Goal: Task Accomplishment & Management: Use online tool/utility

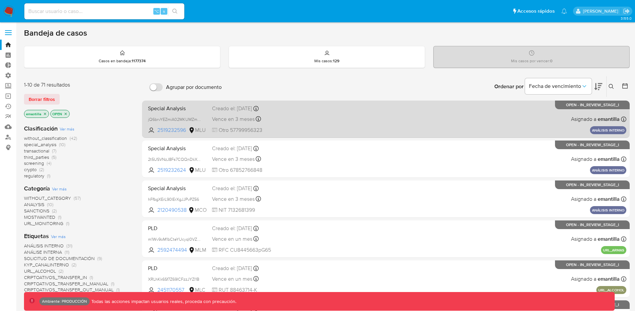
click at [303, 116] on div "Vence en 3 meses Vence el 17/11/2025 11:43:11" at bounding box center [262, 119] width 100 height 9
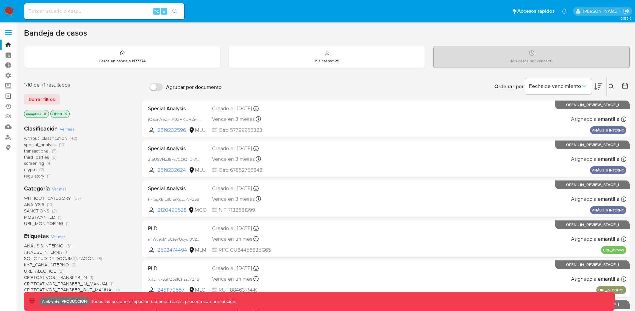
click at [9, 96] on link "Operaciones masivas" at bounding box center [39, 96] width 79 height 10
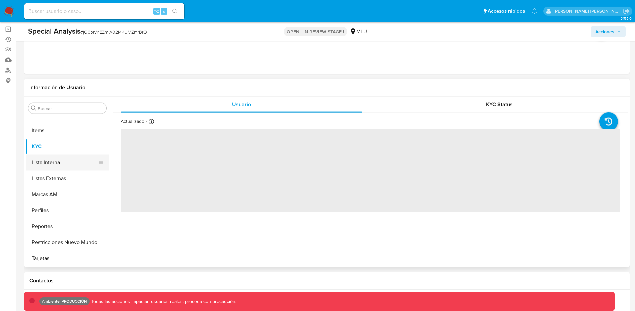
scroll to position [76, 0]
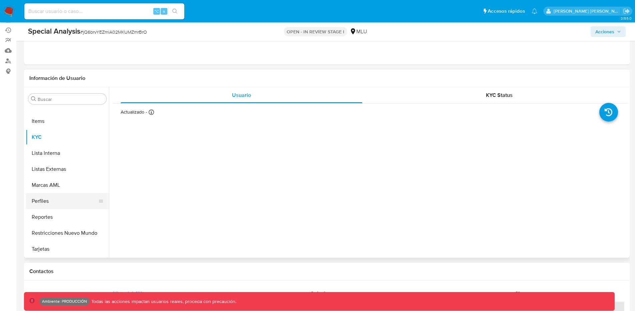
select select "10"
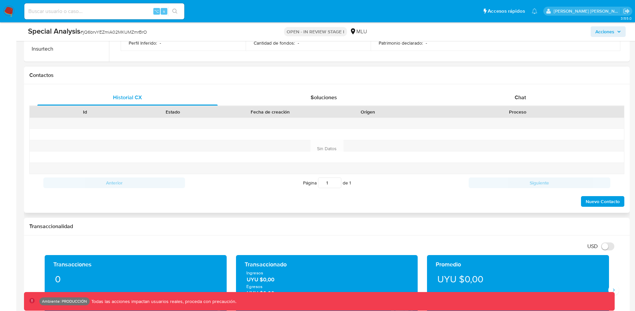
scroll to position [244, 0]
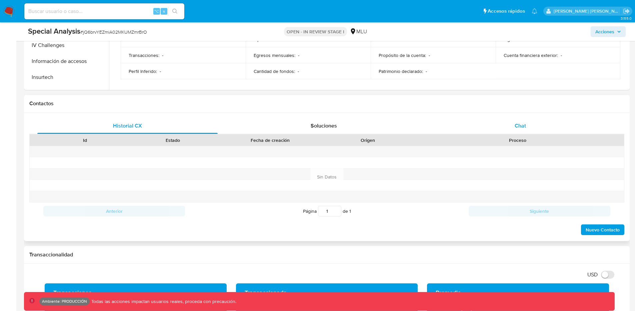
click at [512, 124] on div "Chat" at bounding box center [520, 126] width 180 height 16
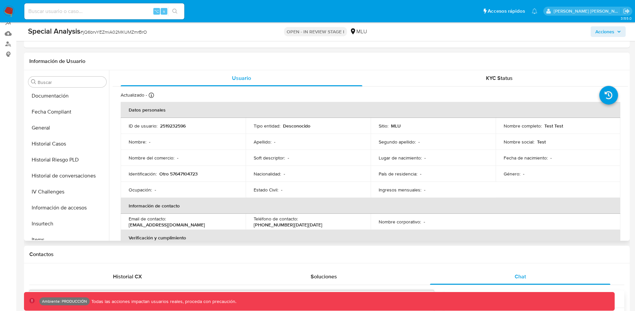
scroll to position [173, 0]
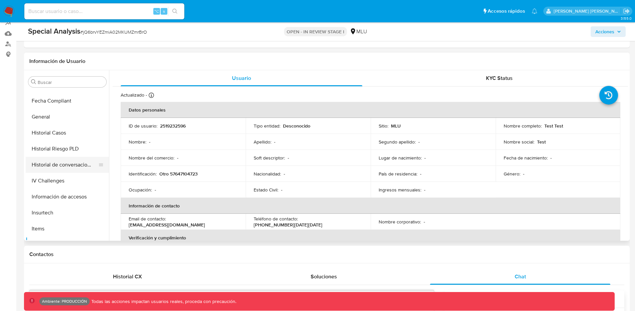
click at [68, 167] on button "Historial de conversaciones" at bounding box center [65, 165] width 78 height 16
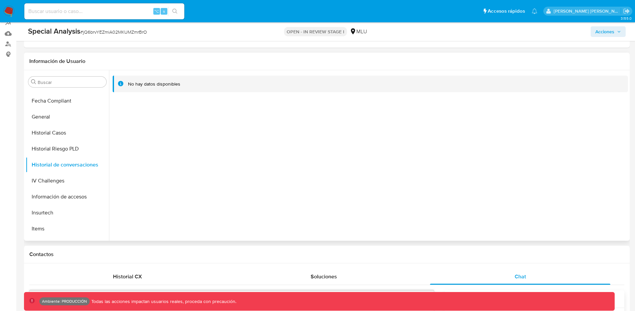
click at [571, 95] on div at bounding box center [368, 155] width 519 height 171
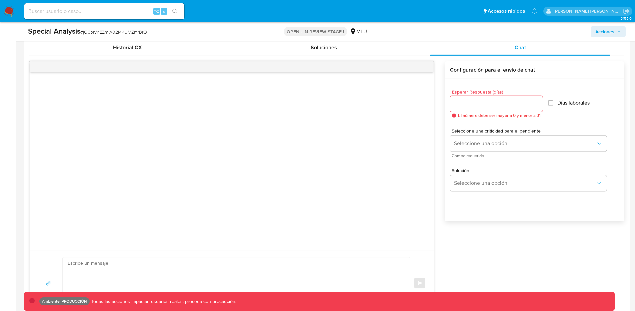
scroll to position [324, 0]
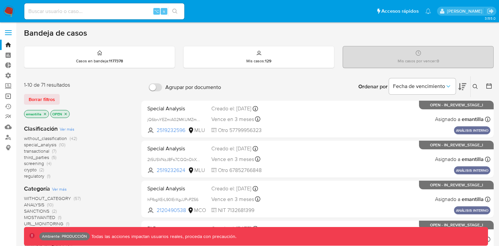
click at [11, 96] on link "Operaciones masivas" at bounding box center [39, 96] width 79 height 10
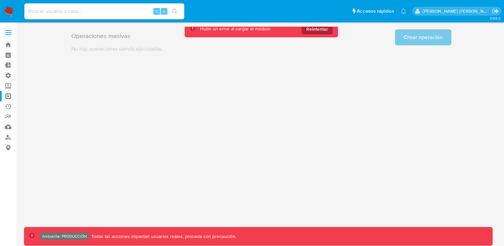
click at [316, 32] on span "Reintentar" at bounding box center [317, 29] width 22 height 11
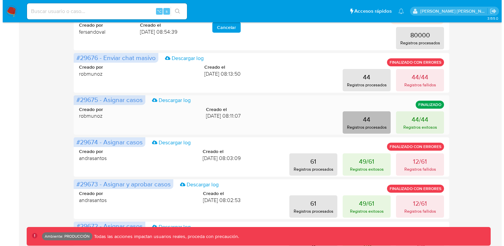
scroll to position [198, 0]
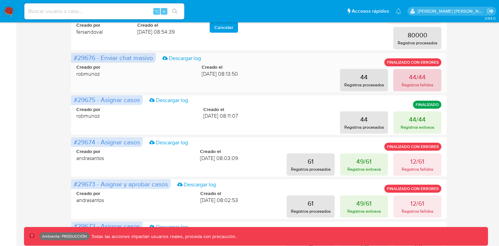
click at [414, 77] on p "44/44" at bounding box center [417, 76] width 17 height 9
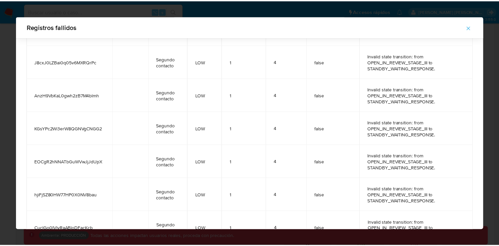
scroll to position [0, 0]
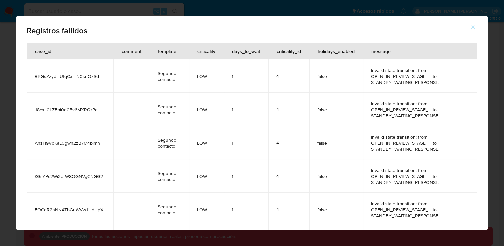
click at [87, 76] on span "RBGsZzydHUtqCxrTN0snQzSd" at bounding box center [70, 76] width 71 height 6
click at [473, 27] on icon "button" at bounding box center [473, 28] width 4 height 4
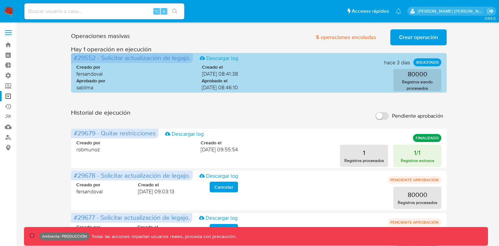
click at [83, 58] on span "#29552 - Solicitar actualización de legajo." at bounding box center [132, 57] width 117 height 9
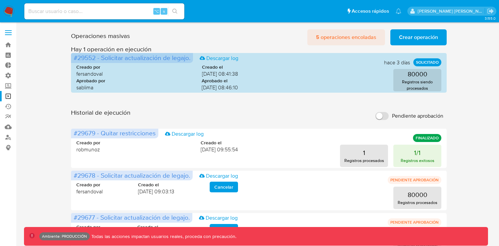
click at [344, 37] on span "5 operaciones encoladas" at bounding box center [346, 37] width 60 height 15
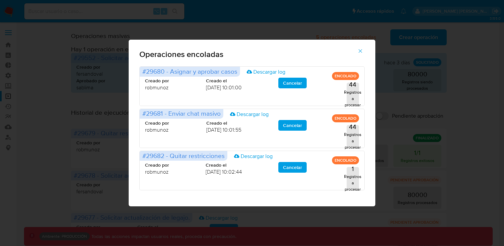
click at [359, 52] on icon "button" at bounding box center [360, 51] width 6 height 6
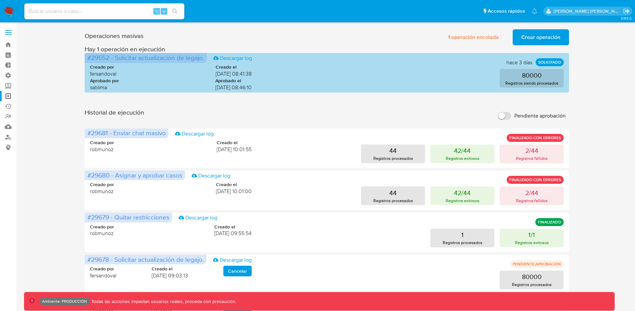
click at [102, 58] on span "#29552 - Solicitar actualización de legajo." at bounding box center [145, 57] width 117 height 9
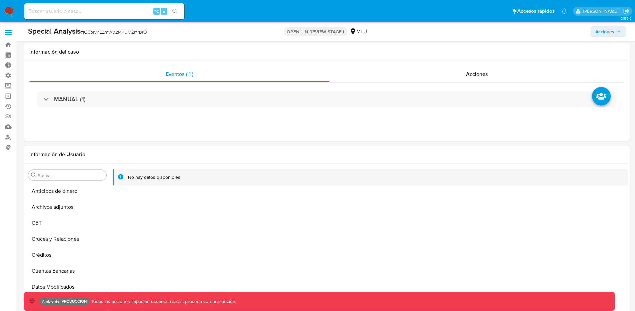
select select "10"
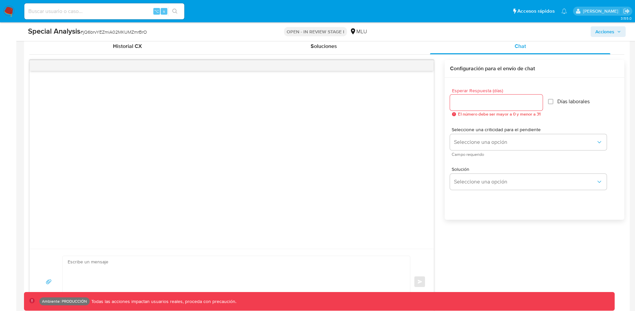
scroll to position [173, 0]
